Goal: Navigation & Orientation: Go to known website

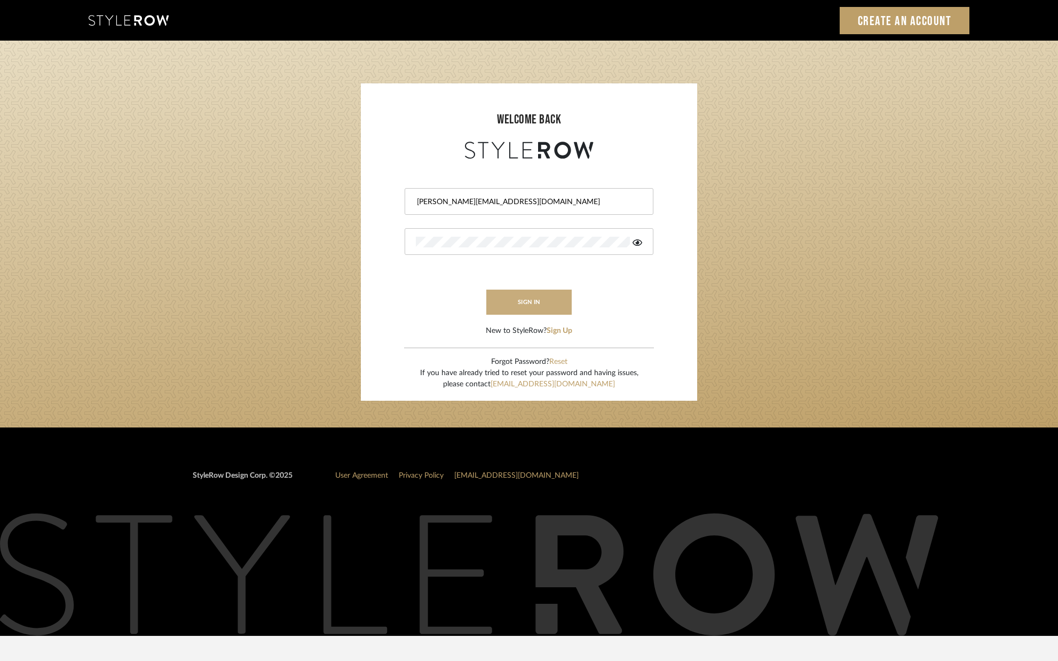
click at [528, 298] on button "sign in" at bounding box center [528, 301] width 85 height 25
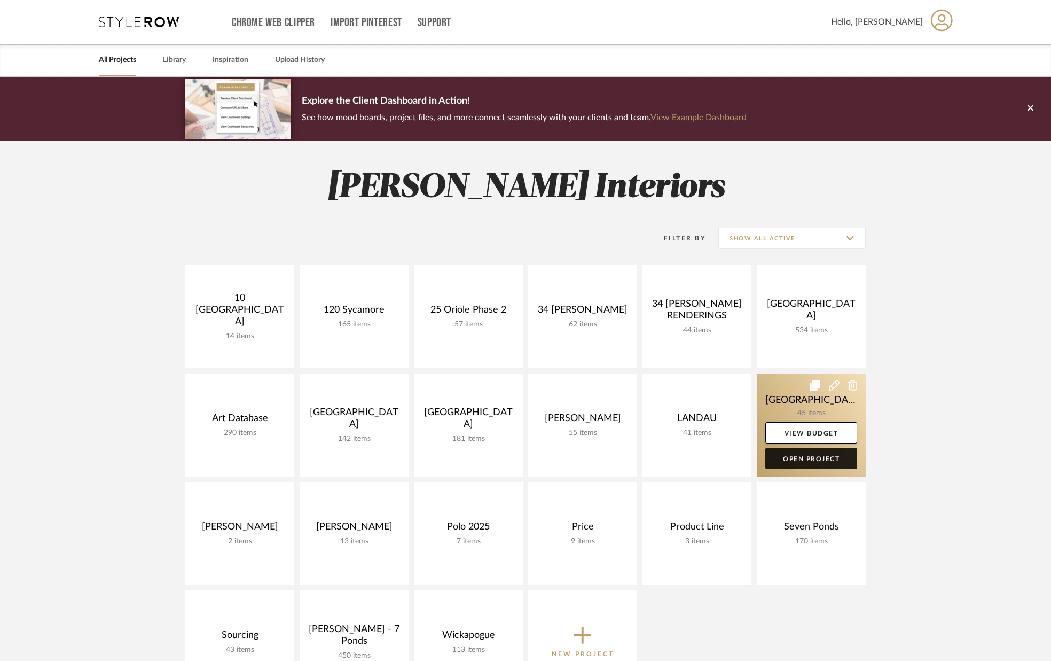
click at [804, 462] on link "Open Project" at bounding box center [811, 457] width 92 height 21
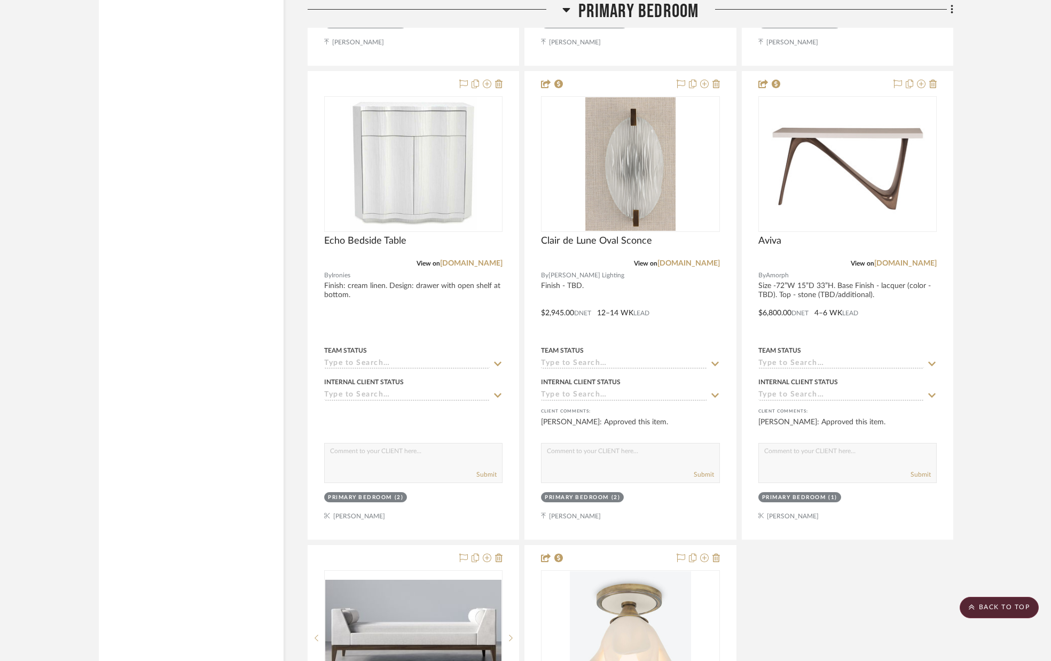
scroll to position [5347, 0]
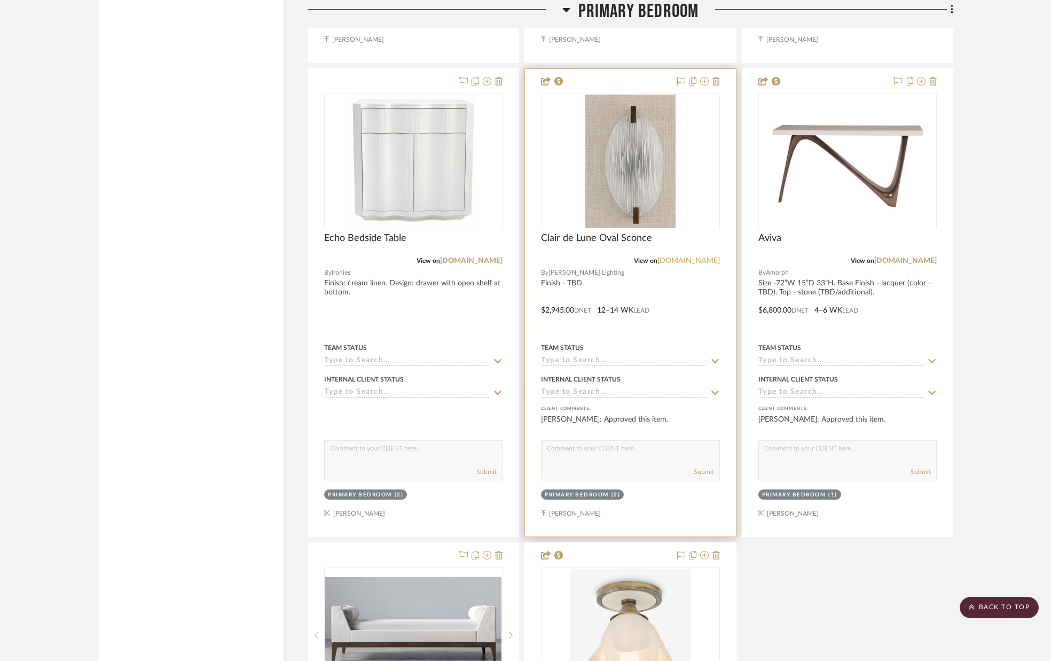
click at [693, 261] on link "bella-figura.com" at bounding box center [688, 260] width 62 height 7
